Goal: Check status

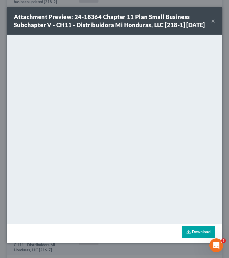
click at [215, 24] on button "×" at bounding box center [213, 20] width 4 height 7
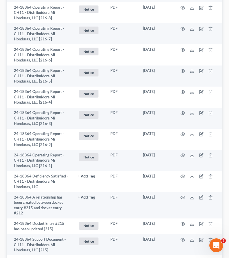
scroll to position [1155, 0]
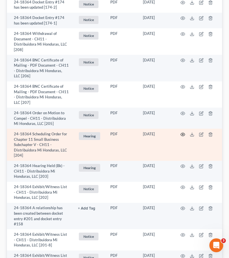
click at [182, 132] on icon "button" at bounding box center [183, 134] width 5 height 5
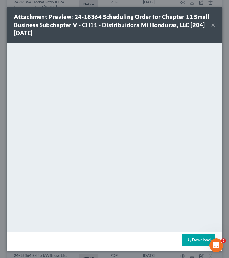
click at [213, 25] on button "×" at bounding box center [213, 24] width 4 height 7
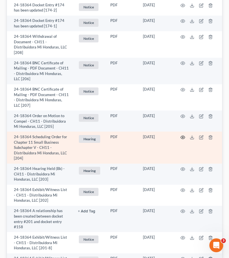
click at [182, 135] on icon "button" at bounding box center [183, 137] width 5 height 5
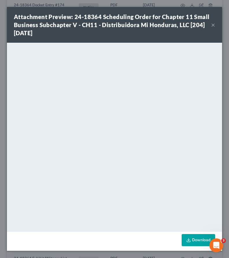
click at [214, 24] on button "×" at bounding box center [213, 24] width 4 height 7
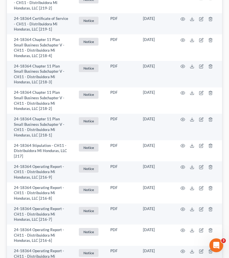
scroll to position [292, 0]
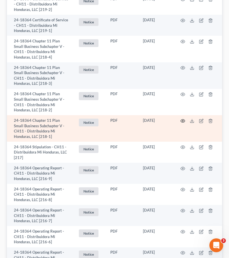
click at [183, 120] on icon "button" at bounding box center [183, 121] width 5 height 5
